Goal: Task Accomplishment & Management: Manage account settings

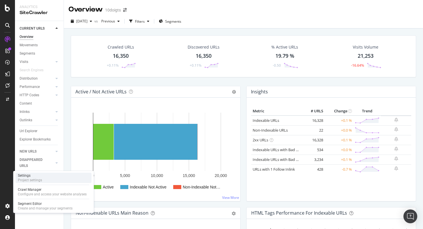
click at [43, 182] on div "Settings Project settings" at bounding box center [54, 178] width 76 height 10
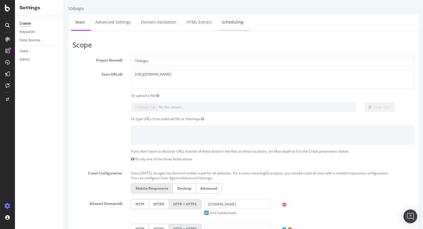
click at [227, 22] on link "Scheduling" at bounding box center [233, 22] width 30 height 16
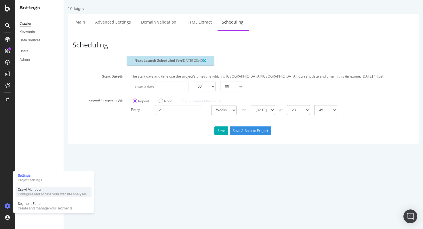
click at [43, 193] on div "Configure and access your website analyses" at bounding box center [52, 194] width 69 height 5
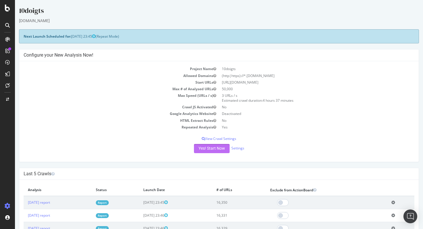
click at [211, 151] on button "Yes! Start Now" at bounding box center [212, 148] width 36 height 9
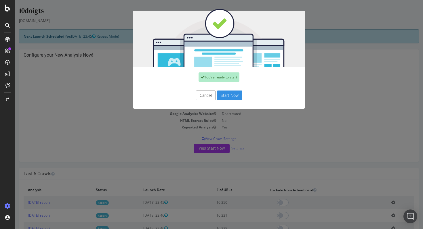
click at [230, 98] on button "Start Now" at bounding box center [229, 96] width 25 height 10
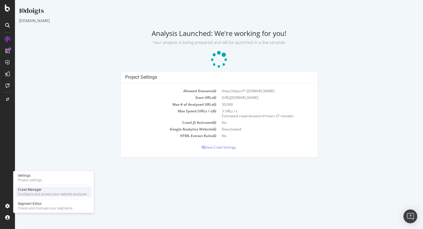
click at [39, 193] on div "Configure and access your website analyses" at bounding box center [52, 194] width 69 height 5
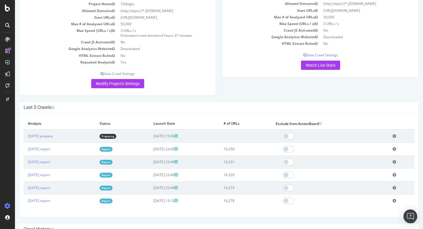
scroll to position [66, 0]
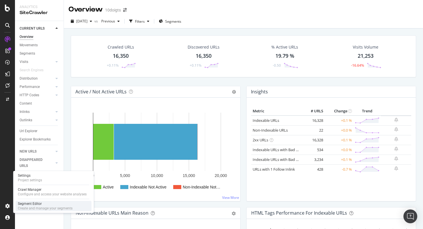
click at [39, 209] on div "Create and manage your segments" at bounding box center [45, 208] width 55 height 5
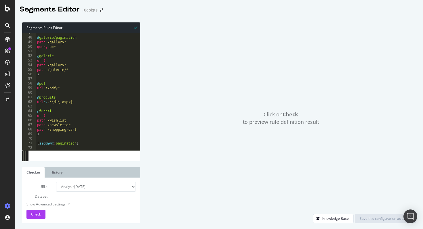
scroll to position [214, 0]
drag, startPoint x: 57, startPoint y: 89, endPoint x: 47, endPoint y: 90, distance: 9.9
click at [47, 90] on div "@ galerie/pagination path /gallery* query p=* @ galerie or ( path /gallery* pat…" at bounding box center [88, 94] width 104 height 127
drag, startPoint x: 78, startPoint y: 103, endPoint x: 53, endPoint y: 103, distance: 25.0
click at [53, 103] on div "@ galerie/pagination path /gallery* query p=* @ galerie or ( path /gallery* pat…" at bounding box center [88, 94] width 104 height 127
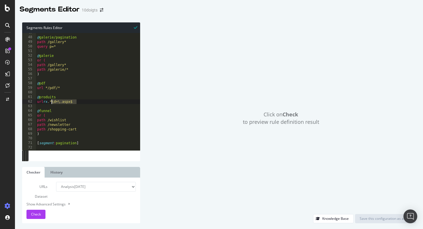
type textarea "url rx .*\d+\.aspx$"
click at [36, 212] on div "Check" at bounding box center [36, 214] width 10 height 9
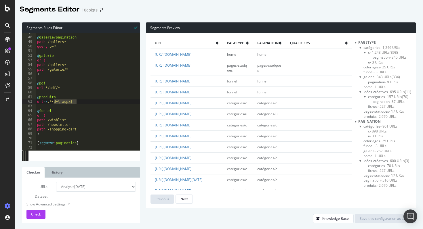
click at [372, 117] on span "produits - 2,670 URLs" at bounding box center [380, 116] width 33 height 5
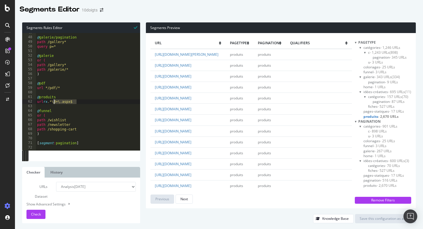
click at [93, 102] on div "@ galerie/pagination path /gallery* query p=* @ galerie or ( path /gallery* pat…" at bounding box center [88, 94] width 104 height 127
drag, startPoint x: 93, startPoint y: 102, endPoint x: 54, endPoint y: 103, distance: 39.2
click at [54, 103] on div "@ galerie/pagination path /gallery* query p=* @ galerie or ( path /gallery* pat…" at bounding box center [88, 94] width 104 height 127
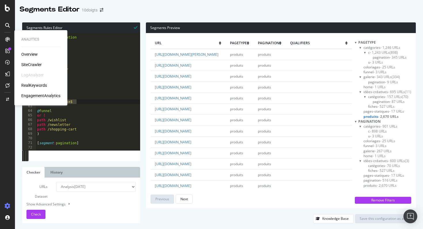
click at [22, 53] on div "Overview" at bounding box center [29, 55] width 16 height 6
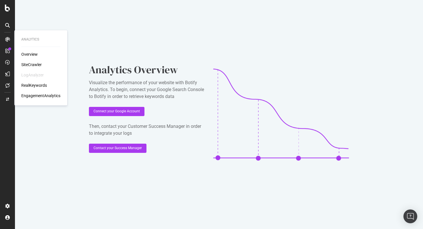
click at [33, 66] on div "SiteCrawler" at bounding box center [31, 65] width 20 height 6
